Goal: Complete application form: Complete application form

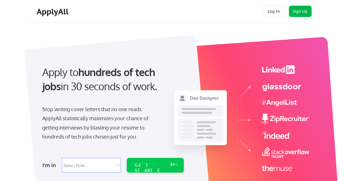
click at [305, 14] on button "Sign Up" at bounding box center [300, 11] width 23 height 11
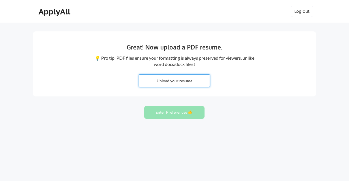
click at [192, 81] on input "file" at bounding box center [174, 81] width 71 height 12
type input "C:\fakepath\_JahnkeKarenCV 2025.docx"
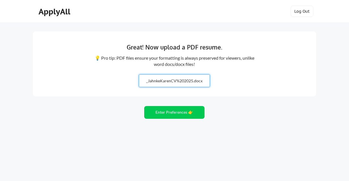
click at [180, 79] on input "file" at bounding box center [174, 81] width 71 height 12
type input "C:\fakepath\_JahnkeKarenCV 2025.pdf"
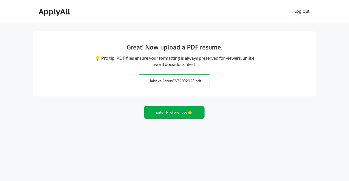
click at [173, 115] on button "Enter Preferences 👉" at bounding box center [174, 112] width 60 height 13
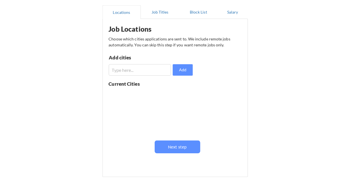
scroll to position [52, 0]
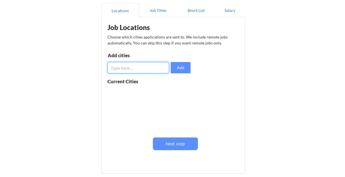
click at [154, 66] on input "input" at bounding box center [138, 67] width 62 height 11
type input "Milwaukee, WI"
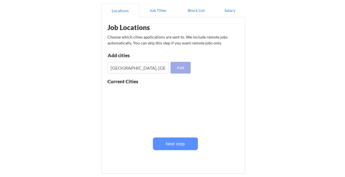
click at [184, 66] on button "Add" at bounding box center [181, 67] width 20 height 11
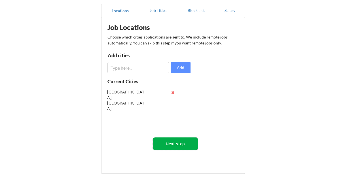
click at [180, 146] on button "Next step" at bounding box center [175, 143] width 45 height 13
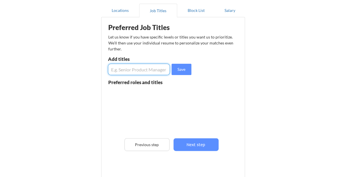
click at [132, 72] on input "input" at bounding box center [139, 69] width 62 height 11
type input "Senior Project Manager"
click at [180, 73] on button "Save" at bounding box center [182, 69] width 20 height 11
click at [137, 65] on input "input" at bounding box center [139, 69] width 62 height 11
type input "Senior Program Manager"
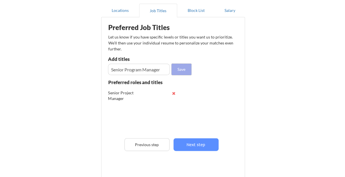
click at [184, 69] on button "Save" at bounding box center [182, 69] width 20 height 11
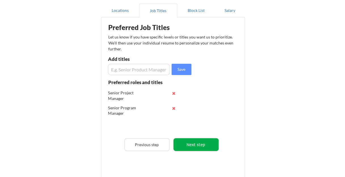
click at [201, 148] on button "Next step" at bounding box center [195, 144] width 45 height 13
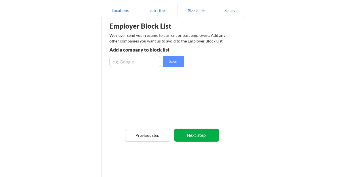
click at [189, 131] on button "Next step" at bounding box center [196, 135] width 45 height 13
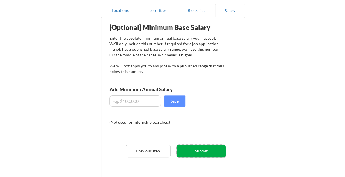
click at [196, 151] on button "Submit" at bounding box center [201, 151] width 49 height 13
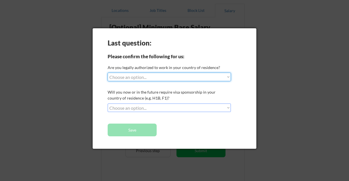
click at [190, 77] on select "Choose an option... Yes, I am a US Citizen Yes, I am a Canadian Citizen Yes, I …" at bounding box center [169, 77] width 123 height 9
select select ""yes__i_am_a_us_citizen""
click at [108, 73] on select "Choose an option... Yes, I am a US Citizen Yes, I am a Canadian Citizen Yes, I …" at bounding box center [169, 77] width 123 height 9
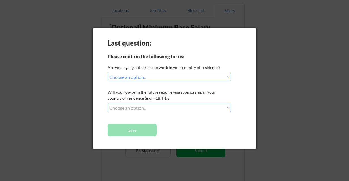
click at [160, 109] on select "Choose an option... No, I will not need sponsorship Yes, I will need sponsorship" at bounding box center [169, 108] width 123 height 9
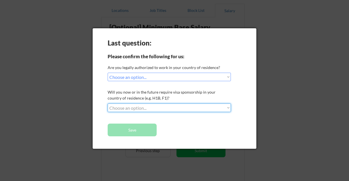
select select ""no__i_will_not_need_sponsorship""
click at [108, 104] on select "Choose an option... No, I will not need sponsorship Yes, I will need sponsorship" at bounding box center [169, 108] width 123 height 9
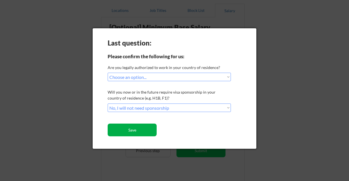
click at [145, 129] on button "Save" at bounding box center [132, 130] width 49 height 13
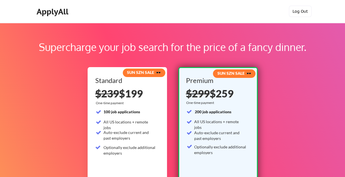
click at [302, 7] on button "Log Out" at bounding box center [300, 11] width 23 height 11
